Goal: Browse casually: Explore the website without a specific task or goal

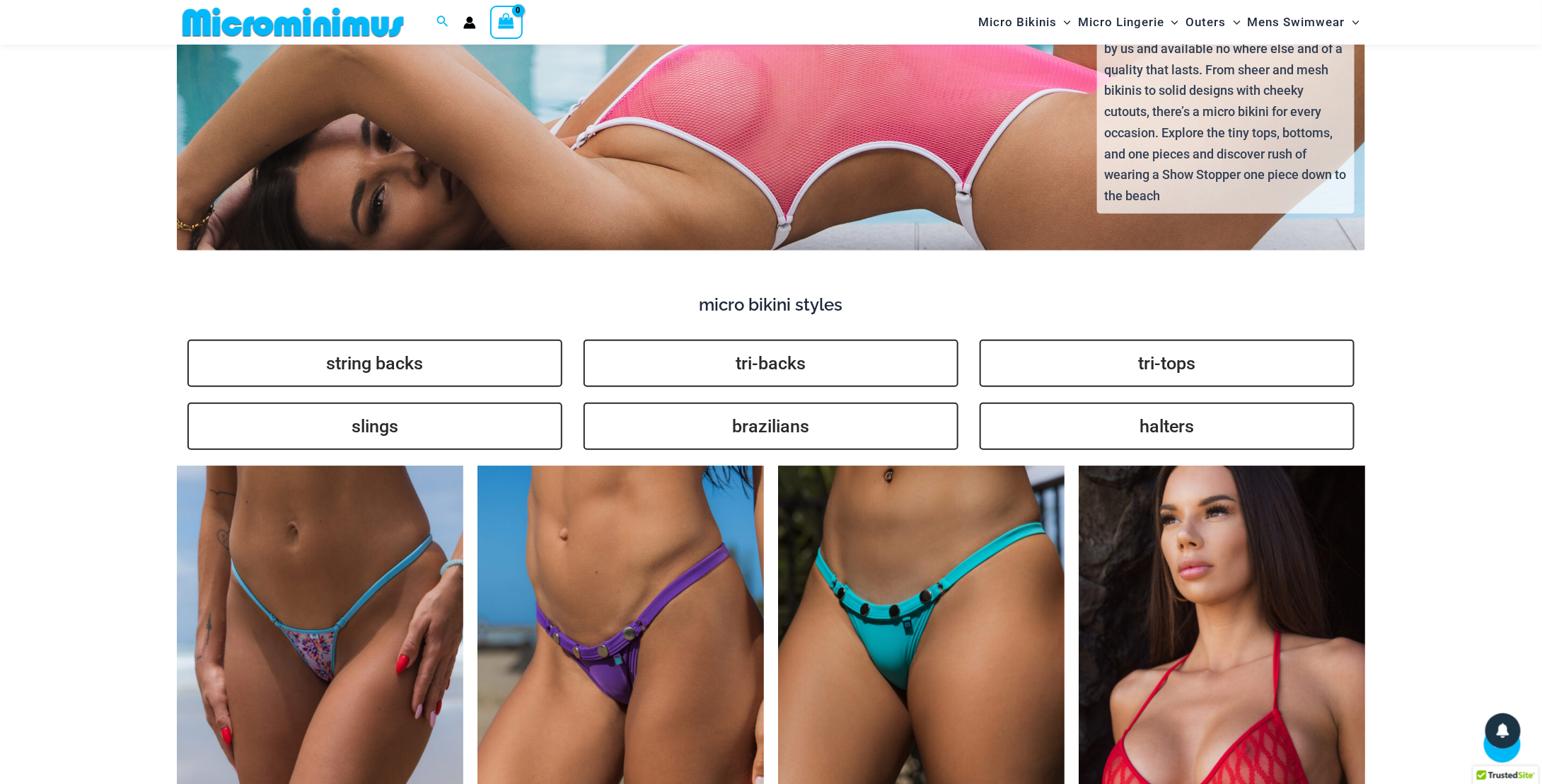
scroll to position [2883, 0]
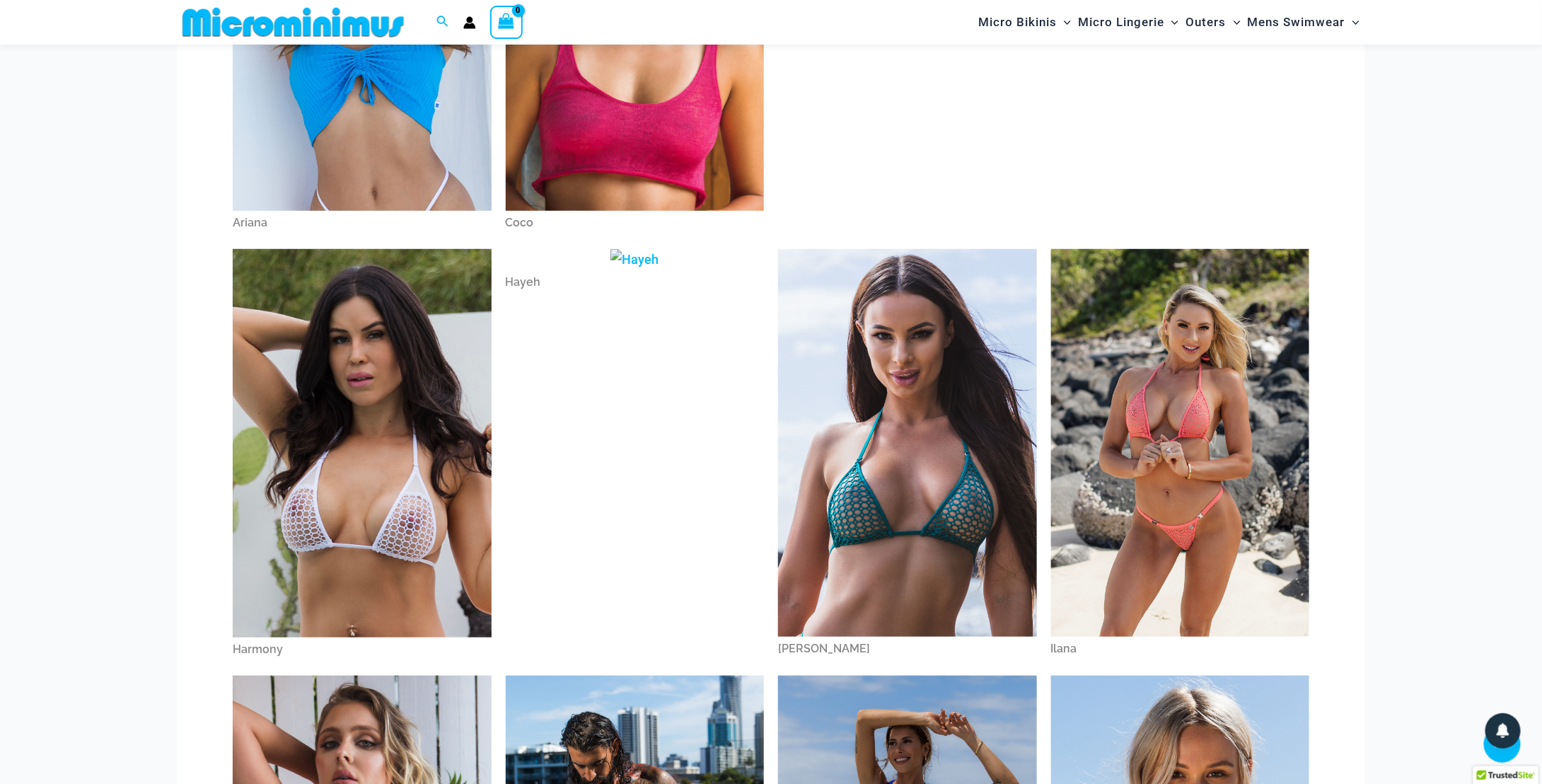
scroll to position [363, 0]
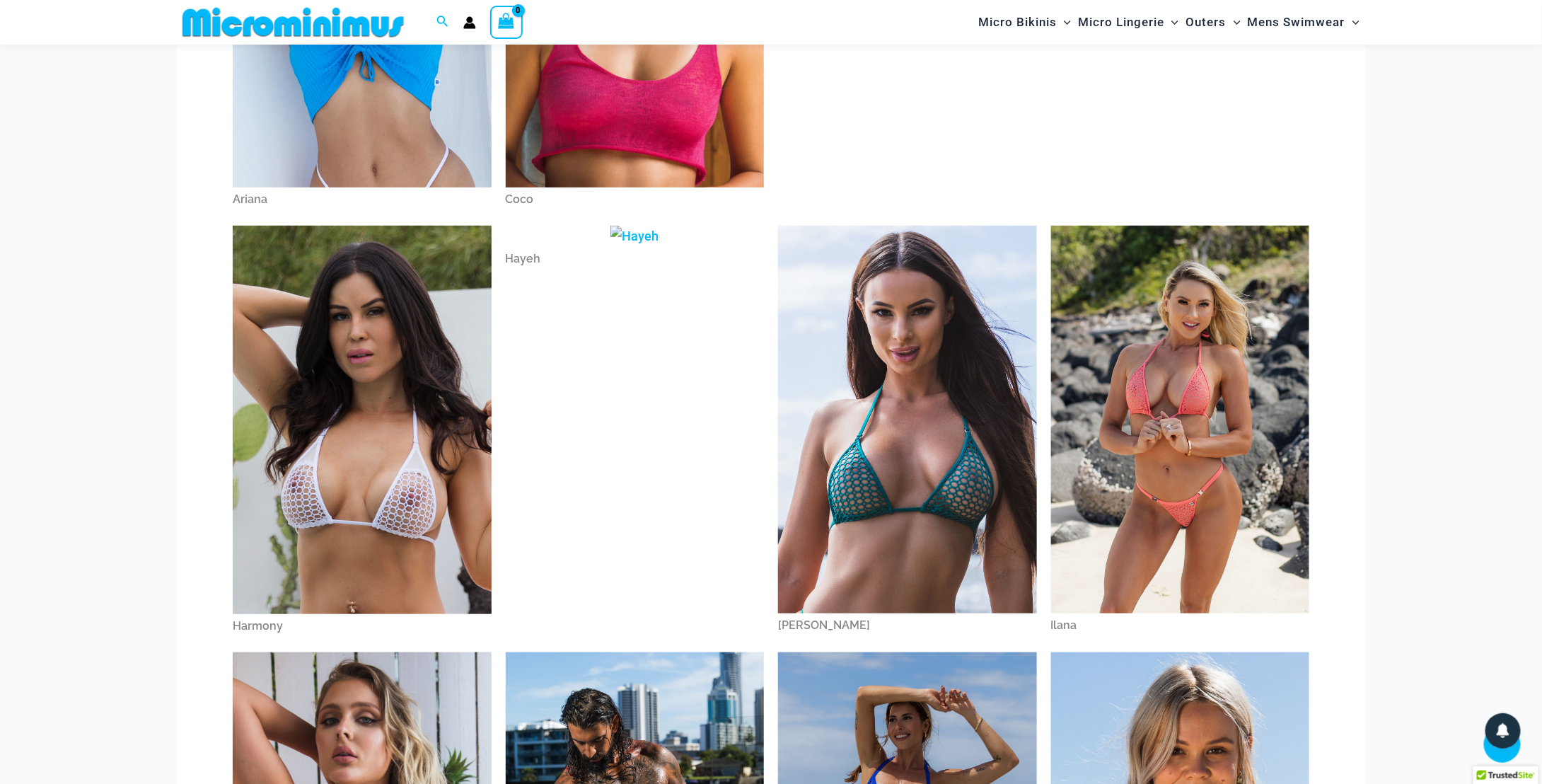
click at [896, 339] on img at bounding box center [907, 419] width 259 height 388
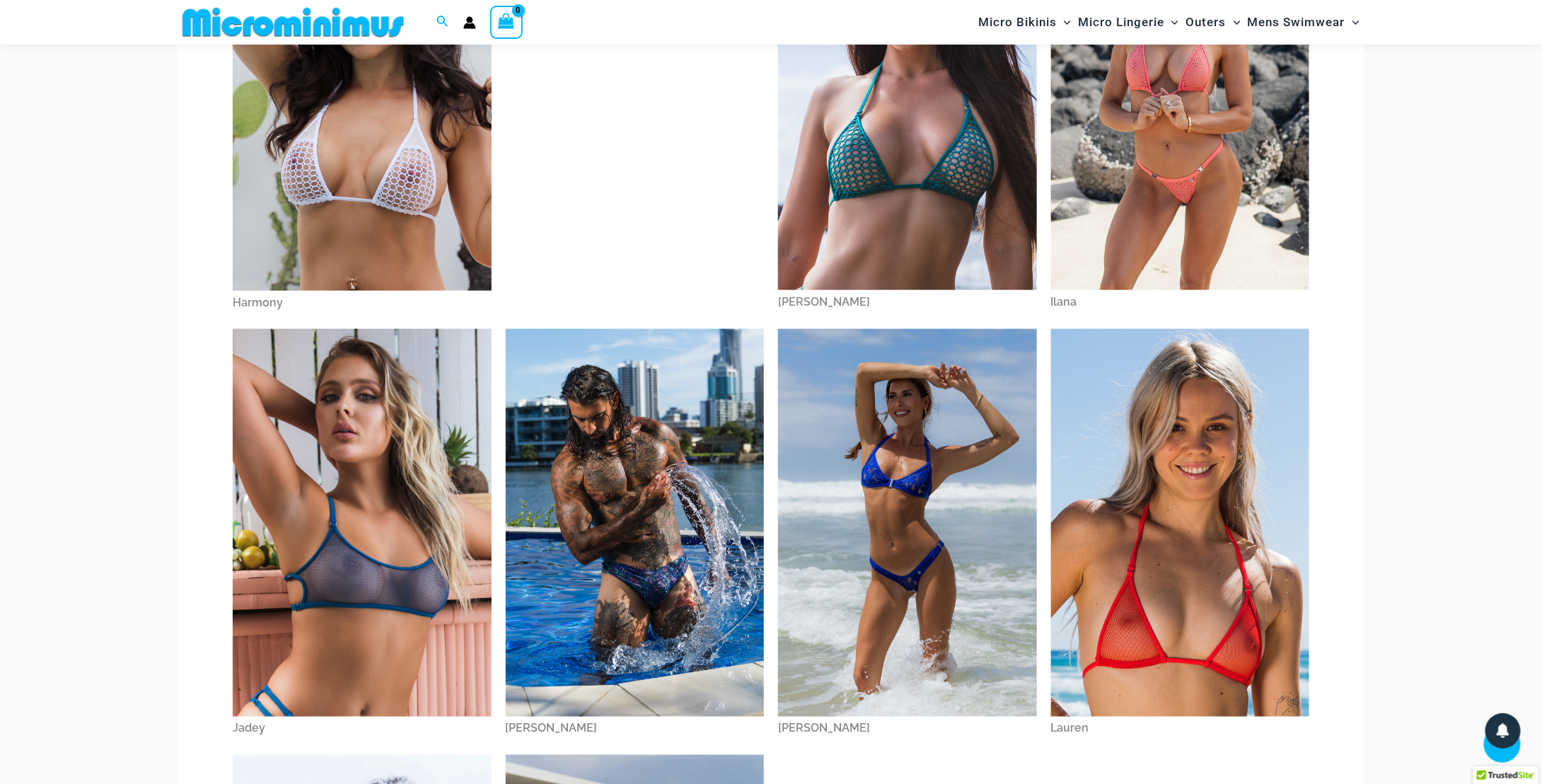
scroll to position [696, 0]
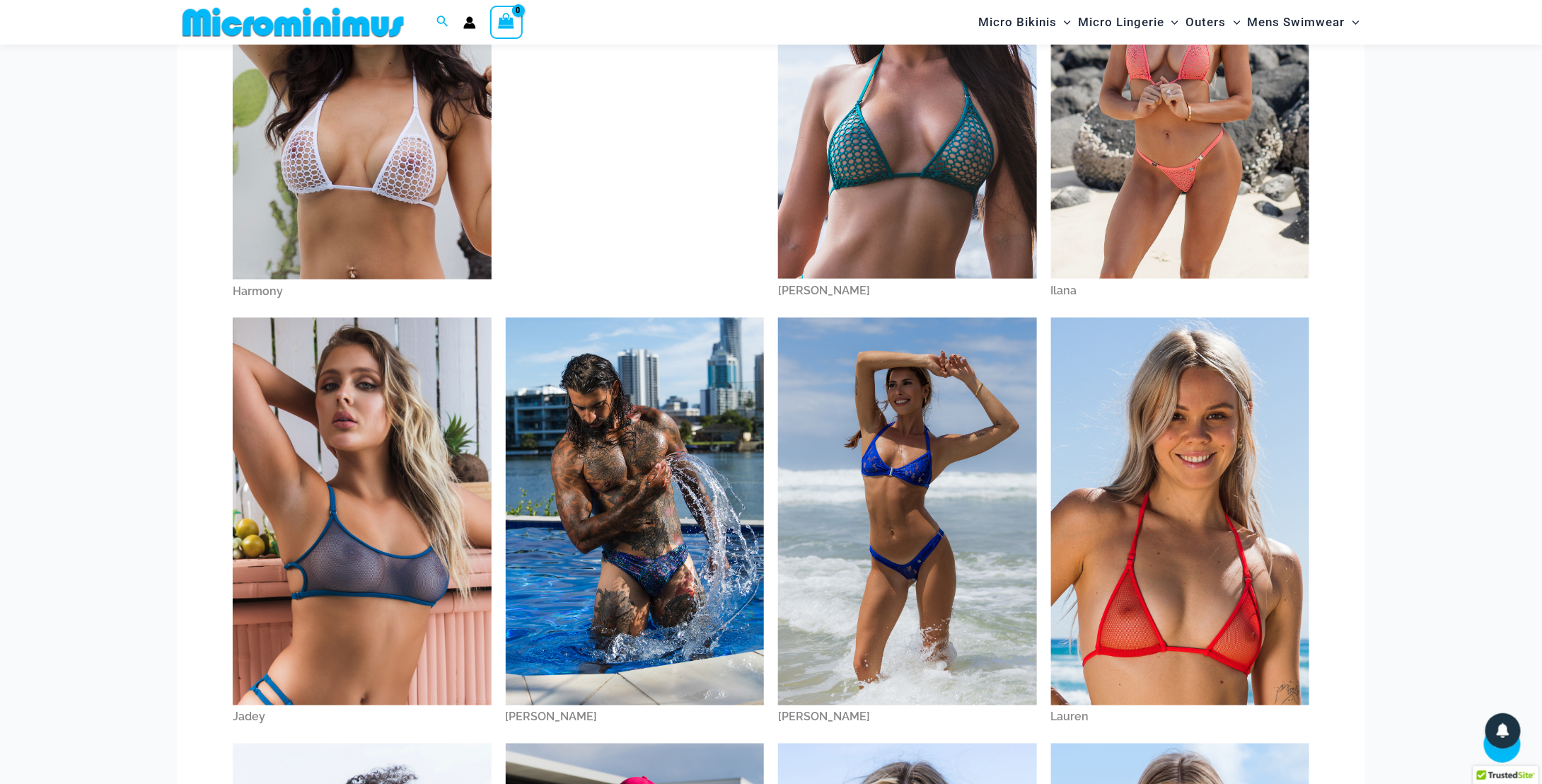
click at [1165, 179] on img at bounding box center [1180, 84] width 259 height 388
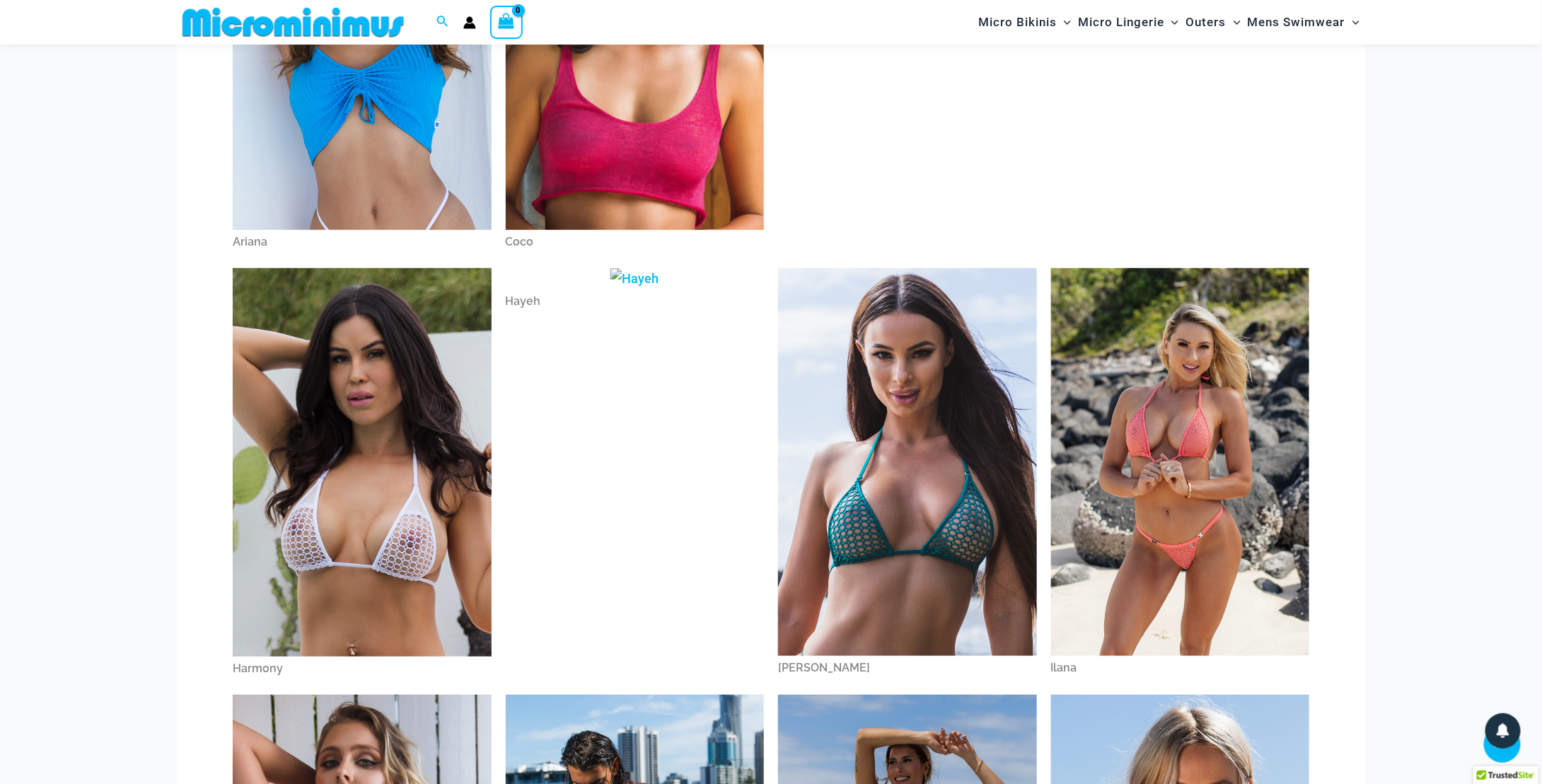
scroll to position [0, 0]
